Goal: Transaction & Acquisition: Purchase product/service

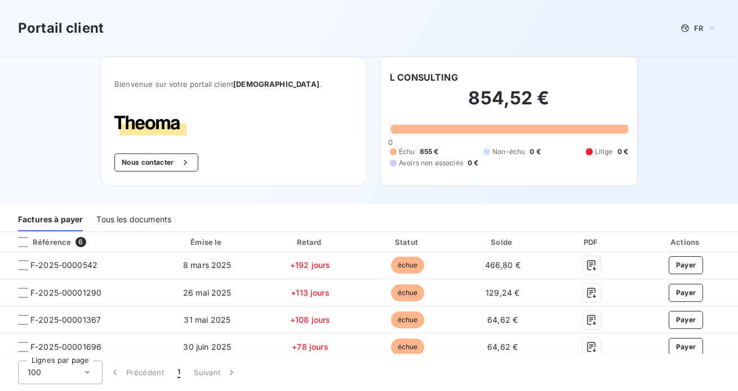
scroll to position [67, 0]
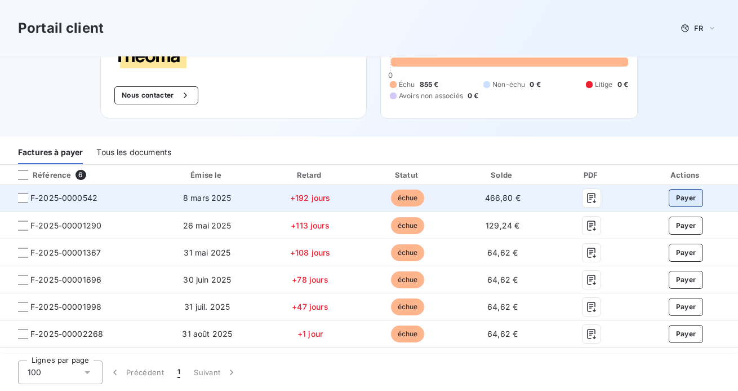
click at [678, 202] on button "Payer" at bounding box center [686, 198] width 35 height 18
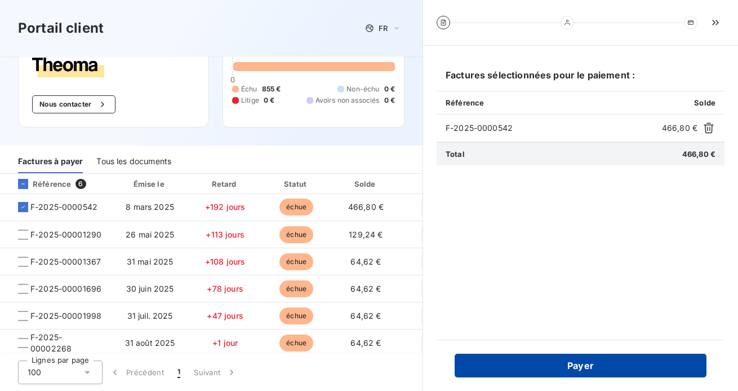
click at [532, 364] on button "Payer" at bounding box center [581, 365] width 252 height 24
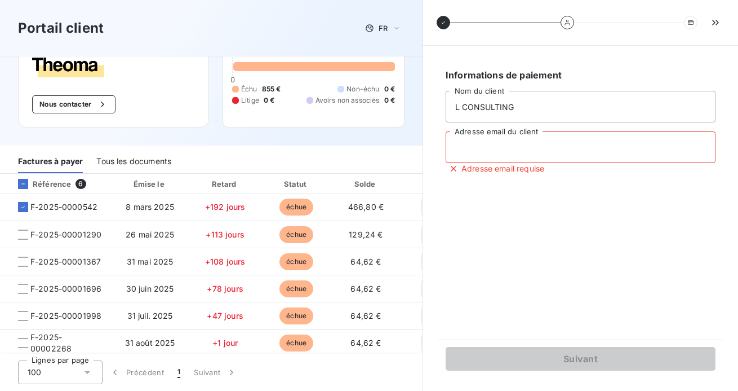
click at [470, 158] on input "Adresse email du client" at bounding box center [581, 147] width 270 height 32
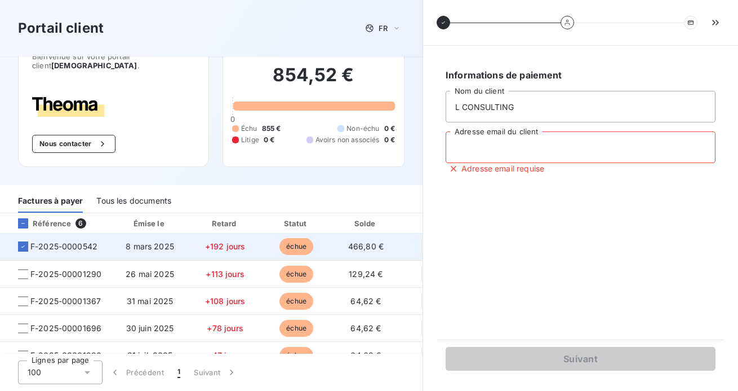
scroll to position [36, 0]
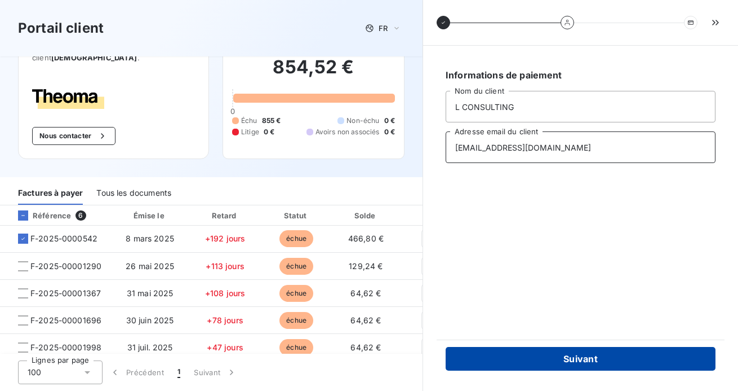
type input "[EMAIL_ADDRESS][DOMAIN_NAME]"
click at [507, 361] on button "Suivant" at bounding box center [581, 359] width 270 height 24
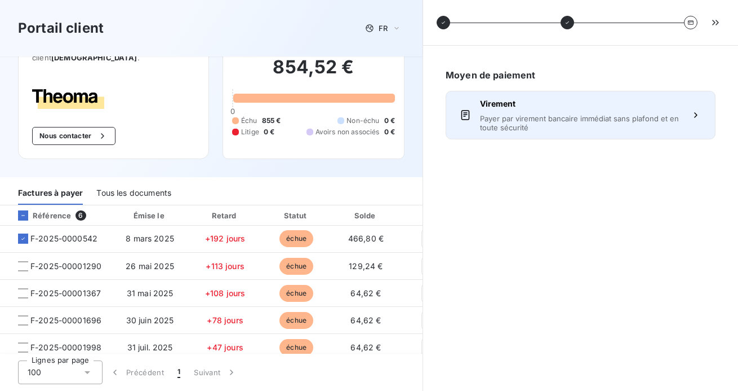
click at [535, 115] on span "Payer par virement bancaire immédiat sans plafond et en toute sécurité" at bounding box center [580, 123] width 201 height 18
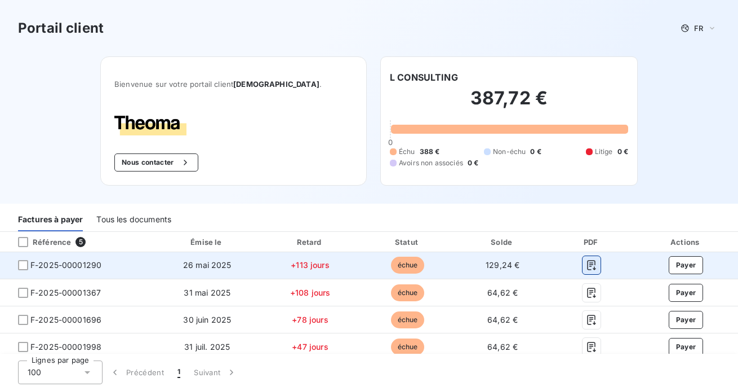
click at [591, 265] on icon "button" at bounding box center [592, 265] width 8 height 10
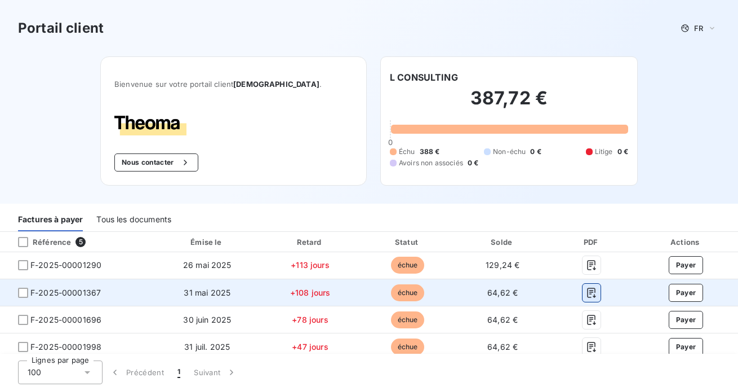
click at [590, 295] on icon "button" at bounding box center [591, 292] width 11 height 11
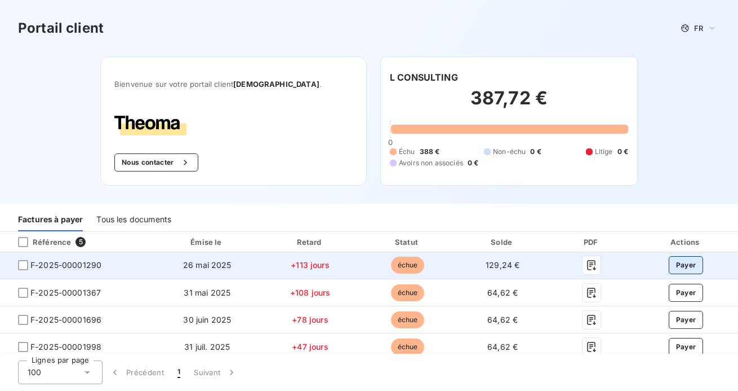
click at [689, 267] on button "Payer" at bounding box center [686, 265] width 35 height 18
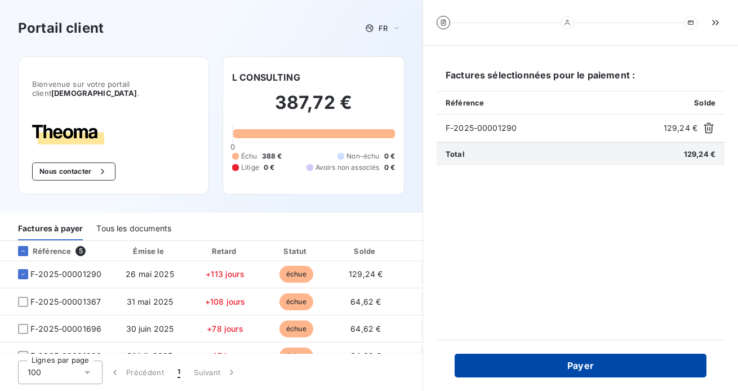
click at [525, 366] on button "Payer" at bounding box center [581, 365] width 252 height 24
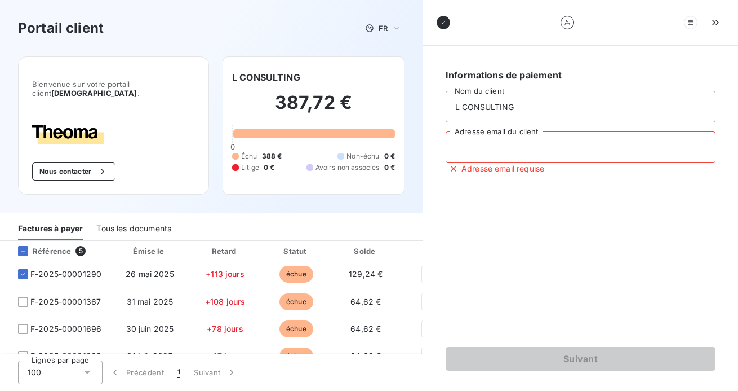
click at [489, 148] on input "Adresse email du client" at bounding box center [581, 147] width 270 height 32
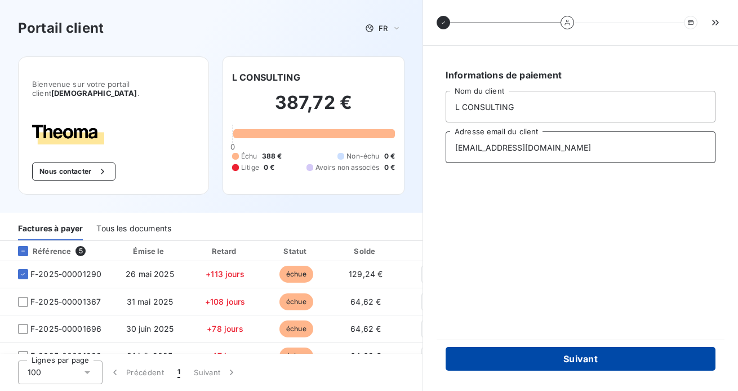
type input "[EMAIL_ADDRESS][DOMAIN_NAME]"
click at [477, 362] on button "Suivant" at bounding box center [581, 359] width 270 height 24
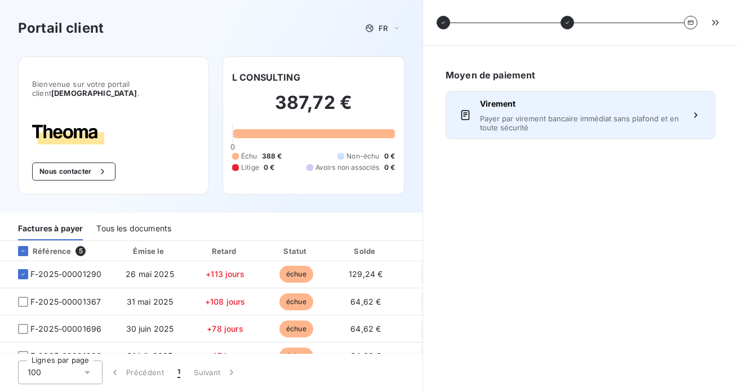
click at [519, 125] on span "Payer par virement bancaire immédiat sans plafond et en toute sécurité" at bounding box center [580, 123] width 201 height 18
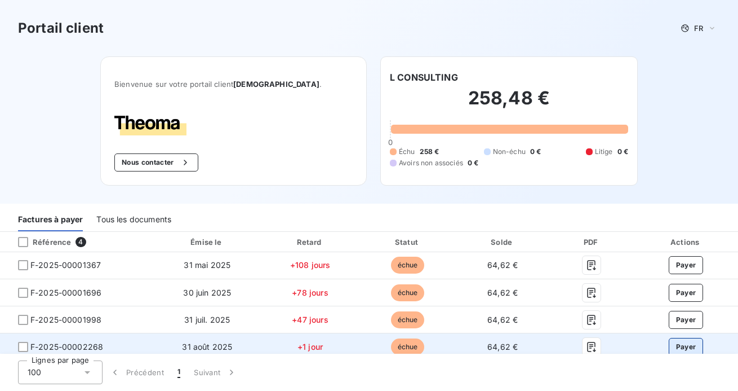
click at [684, 346] on button "Payer" at bounding box center [686, 347] width 35 height 18
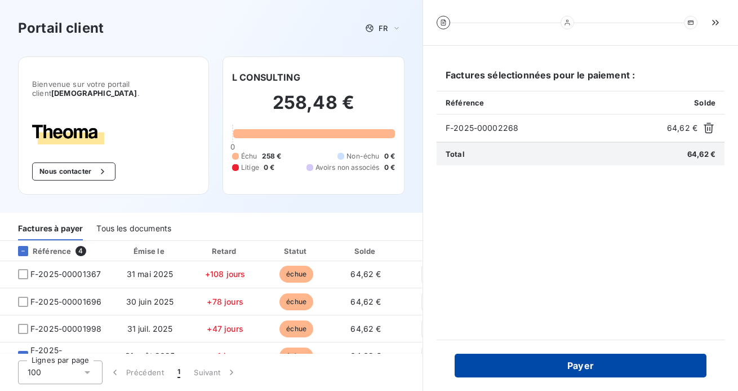
click at [618, 364] on button "Payer" at bounding box center [581, 365] width 252 height 24
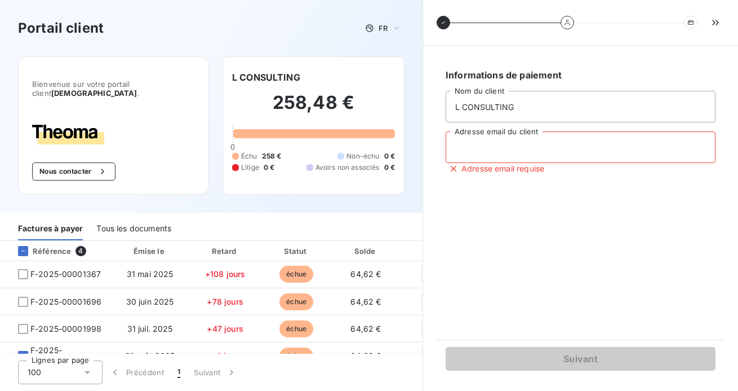
click at [485, 146] on input "Adresse email du client" at bounding box center [581, 147] width 270 height 32
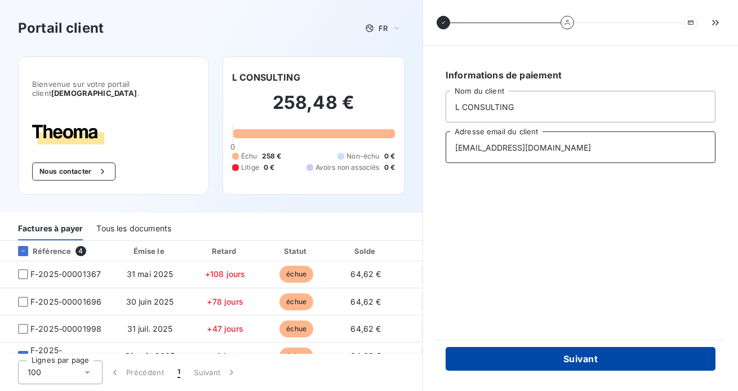
type input "[EMAIL_ADDRESS][DOMAIN_NAME]"
click at [541, 355] on button "Suivant" at bounding box center [581, 359] width 270 height 24
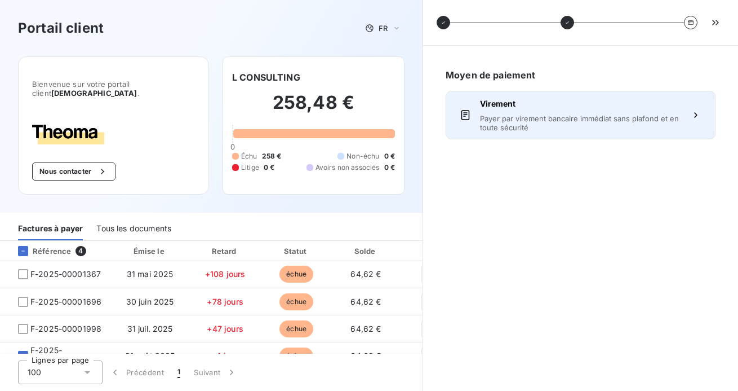
click at [519, 123] on span "Payer par virement bancaire immédiat sans plafond et en toute sécurité" at bounding box center [580, 123] width 201 height 18
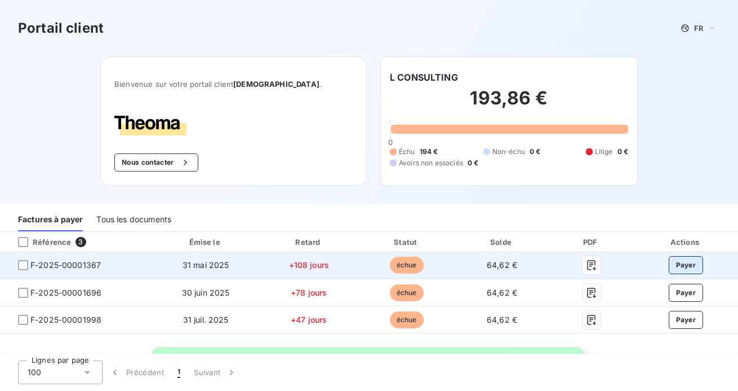
click at [674, 269] on button "Payer" at bounding box center [686, 265] width 35 height 18
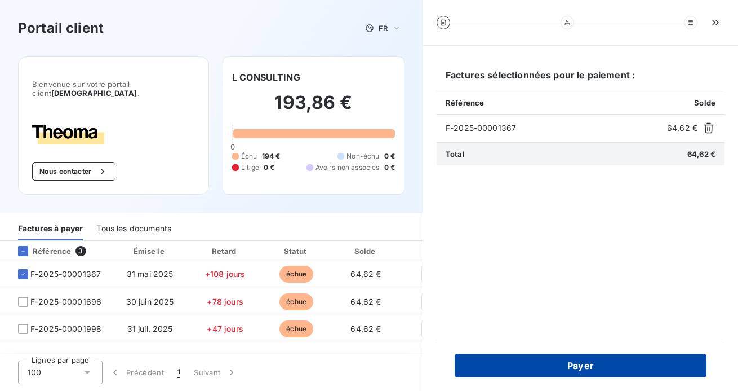
click at [557, 366] on button "Payer" at bounding box center [581, 365] width 252 height 24
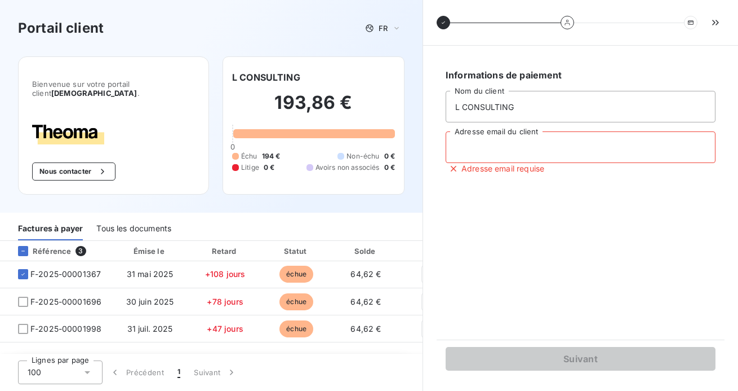
click at [487, 151] on input "Adresse email du client" at bounding box center [581, 147] width 270 height 32
type input "claire@themusesociety.com"
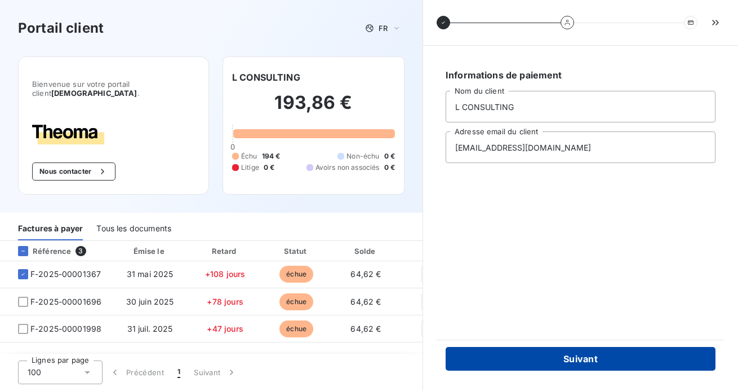
click at [485, 363] on button "Suivant" at bounding box center [581, 359] width 270 height 24
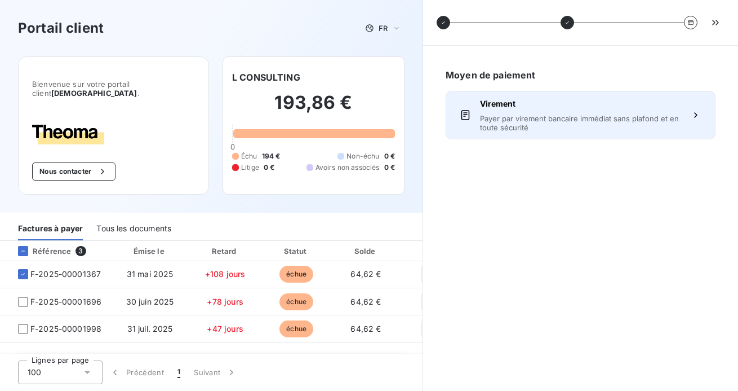
click at [550, 125] on span "Payer par virement bancaire immédiat sans plafond et en toute sécurité" at bounding box center [580, 123] width 201 height 18
